Goal: Transaction & Acquisition: Book appointment/travel/reservation

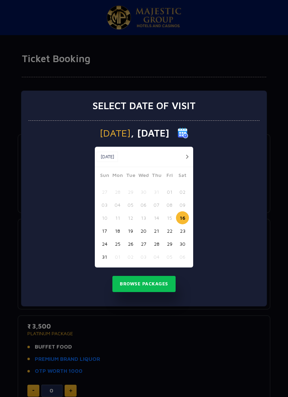
click at [189, 152] on div "[DATE] [DATE]" at bounding box center [144, 157] width 98 height 20
click at [186, 157] on button "button" at bounding box center [186, 156] width 9 height 9
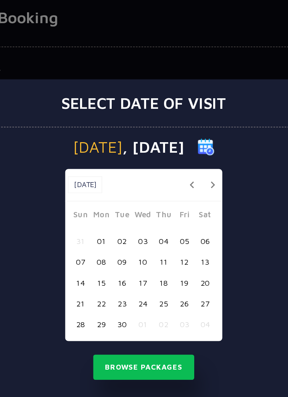
click at [182, 159] on button "button" at bounding box center [186, 163] width 9 height 9
click at [163, 192] on button "03" at bounding box center [169, 198] width 13 height 13
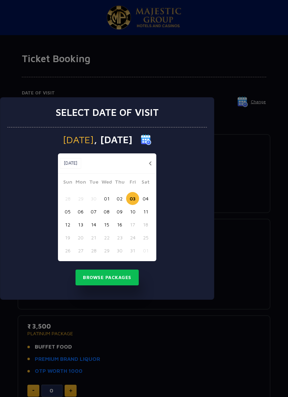
click at [119, 276] on button "Browse Packages" at bounding box center [106, 277] width 63 height 16
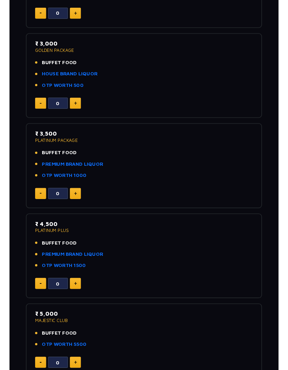
scroll to position [176, 0]
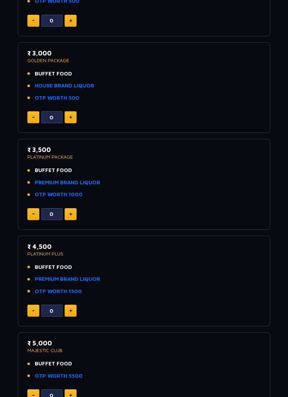
click at [47, 179] on link "PREMIUM BRAND LIQUOR" at bounding box center [67, 183] width 65 height 8
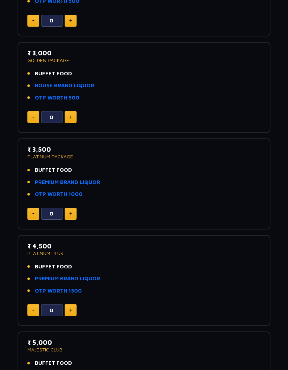
click at [41, 169] on span "BUFFET FOOD" at bounding box center [53, 170] width 37 height 8
click at [40, 166] on span "BUFFET FOOD" at bounding box center [53, 170] width 37 height 8
click at [41, 167] on span "BUFFET FOOD" at bounding box center [53, 170] width 37 height 8
click at [45, 192] on link "OTP WORTH 1000" at bounding box center [59, 195] width 48 height 8
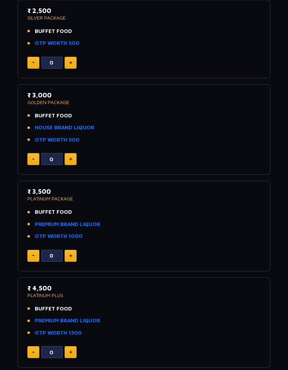
scroll to position [134, 0]
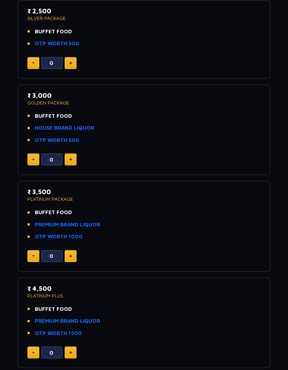
click at [87, 125] on link "HOUSE BRAND LIQUOR" at bounding box center [64, 129] width 59 height 8
click at [71, 259] on button at bounding box center [71, 256] width 12 height 12
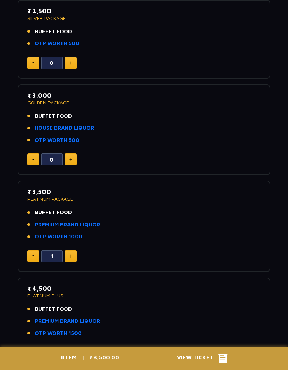
click at [71, 255] on img at bounding box center [70, 257] width 3 height 4
click at [70, 255] on img at bounding box center [70, 257] width 3 height 4
click at [71, 252] on button at bounding box center [71, 256] width 12 height 12
click at [71, 255] on img at bounding box center [70, 257] width 3 height 4
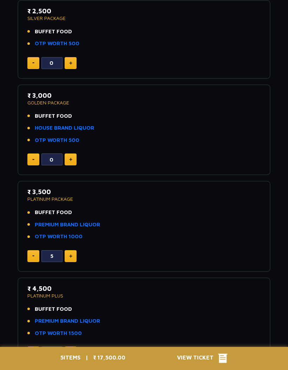
type input "6"
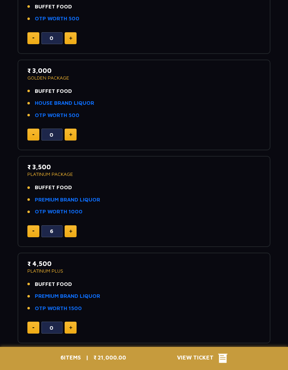
scroll to position [161, 0]
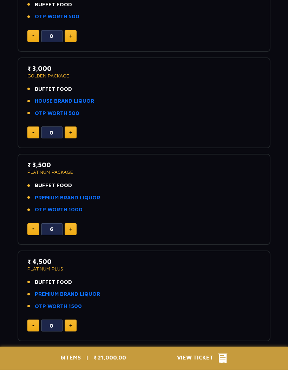
click at [222, 364] on icon at bounding box center [222, 359] width 9 height 11
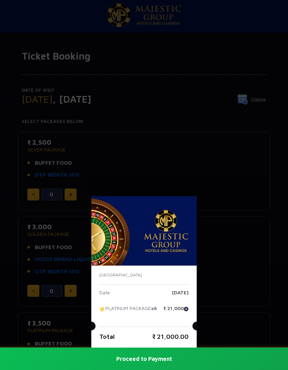
scroll to position [0, 0]
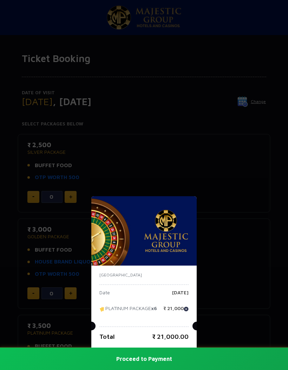
click at [229, 258] on div "India Date [DATE] PLATINUM PACKAGE x6 ₹ 21,000 Total ₹ 21,000.00 Proceed to Pay…" at bounding box center [144, 185] width 288 height 370
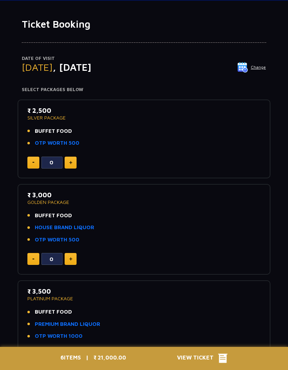
scroll to position [35, 0]
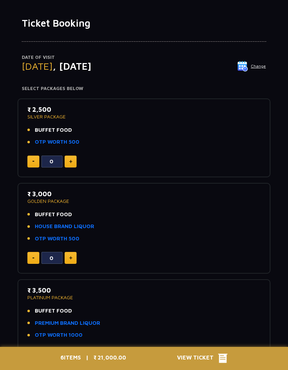
click at [88, 229] on link "HOUSE BRAND LIQUOR" at bounding box center [64, 227] width 59 height 8
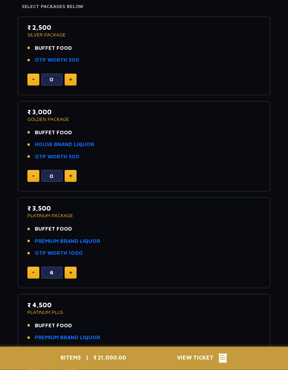
scroll to position [120, 0]
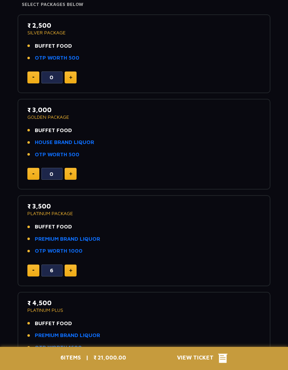
click at [56, 129] on span "BUFFET FOOD" at bounding box center [53, 131] width 37 height 8
click at [63, 130] on span "BUFFET FOOD" at bounding box center [53, 131] width 37 height 8
click at [114, 127] on li "BUFFET FOOD" at bounding box center [143, 131] width 233 height 8
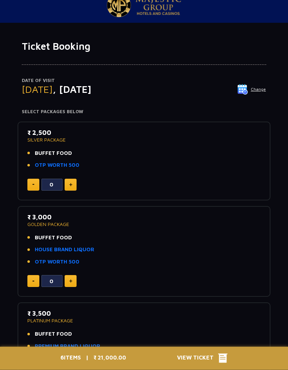
scroll to position [0, 0]
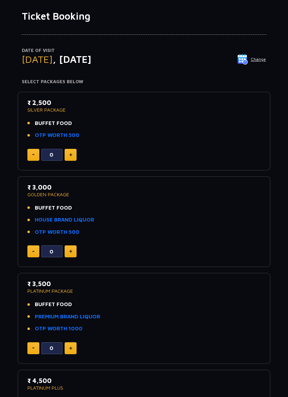
scroll to position [44, 0]
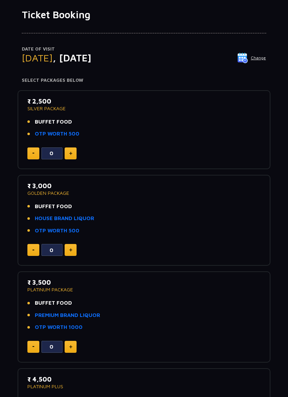
click at [85, 313] on link "PREMIUM BRAND LIQUOR" at bounding box center [67, 315] width 65 height 8
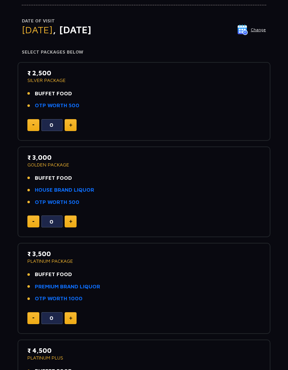
scroll to position [0, 0]
